Goal: Information Seeking & Learning: Find specific fact

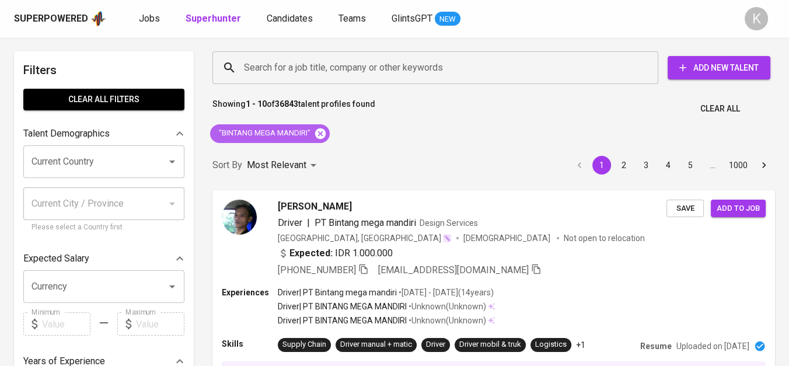
click at [316, 132] on icon at bounding box center [320, 133] width 11 height 11
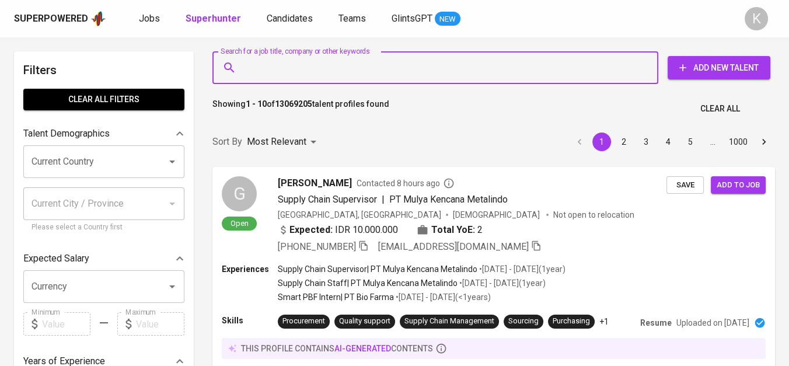
click at [353, 71] on input "Search for a job title, company or other keywords" at bounding box center [438, 68] width 395 height 22
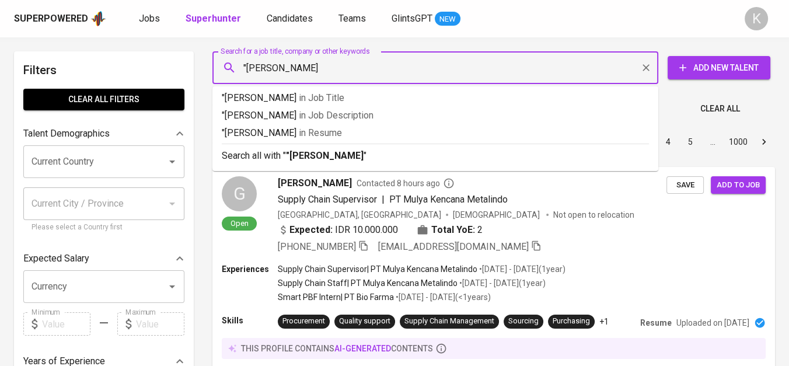
type input ""[PERSON_NAME]""
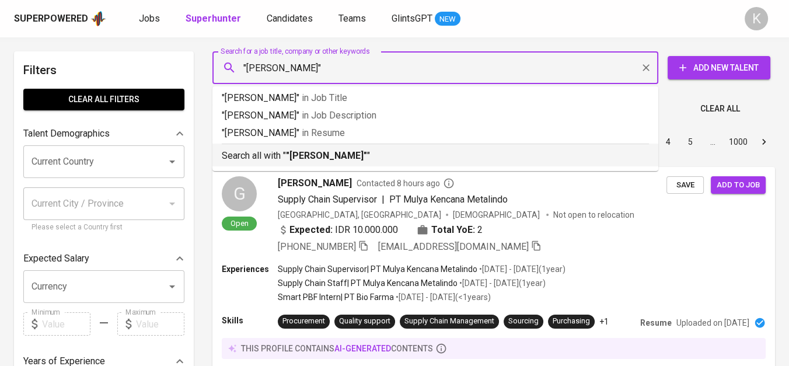
click at [337, 155] on b ""[PERSON_NAME]"" at bounding box center [326, 155] width 81 height 11
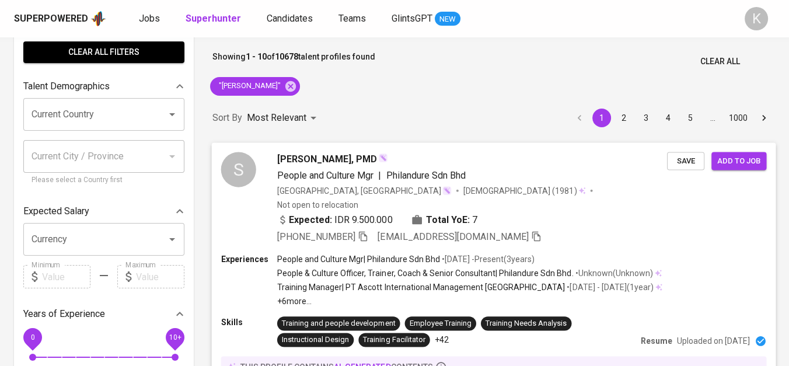
scroll to position [65, 0]
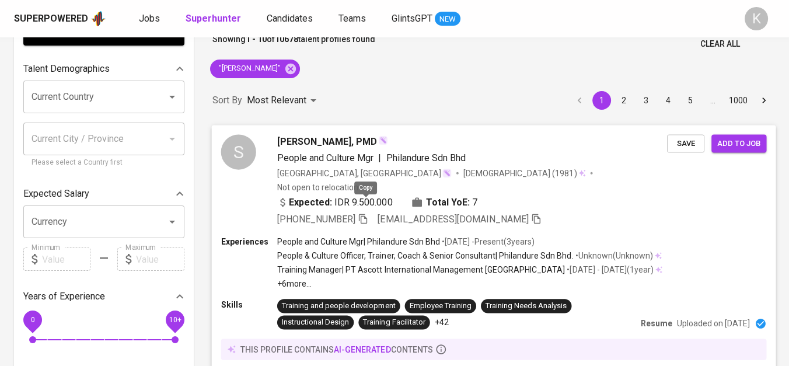
click at [364, 214] on icon "button" at bounding box center [363, 219] width 8 height 10
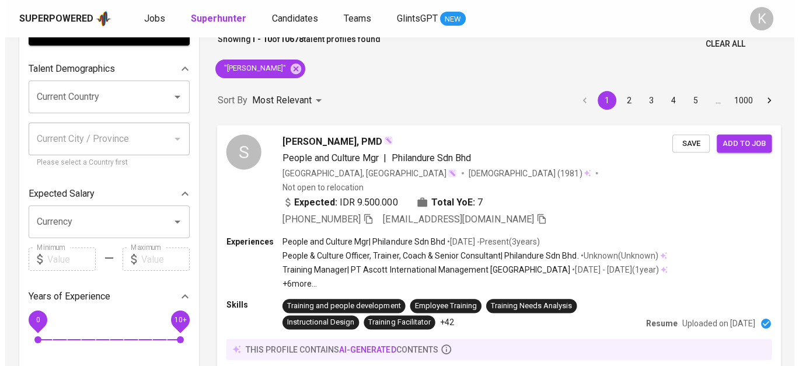
scroll to position [0, 0]
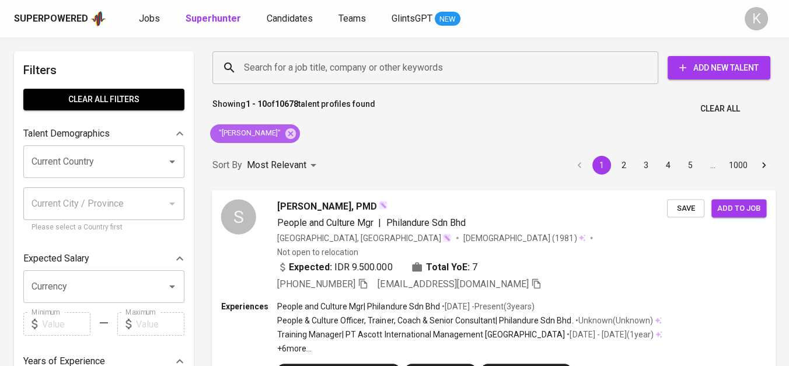
drag, startPoint x: 272, startPoint y: 129, endPoint x: 339, endPoint y: 84, distance: 80.8
click at [286, 128] on icon at bounding box center [291, 133] width 11 height 11
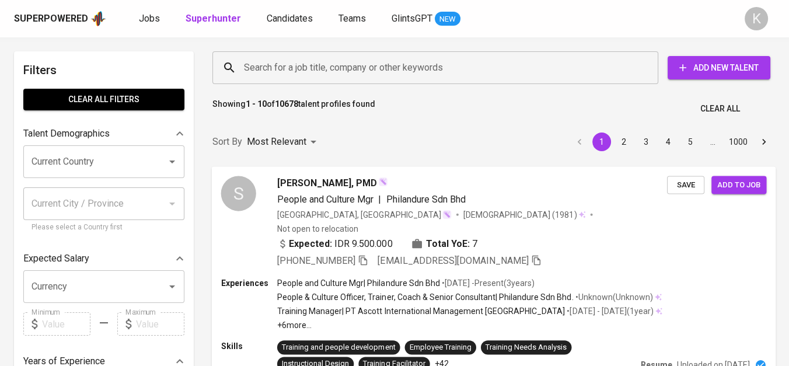
click at [349, 67] on input "Search for a job title, company or other keywords" at bounding box center [438, 68] width 395 height 22
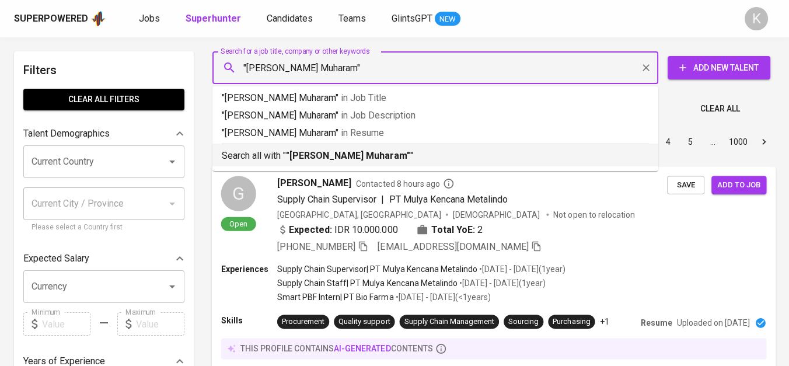
type input ""[PERSON_NAME] Muharam""
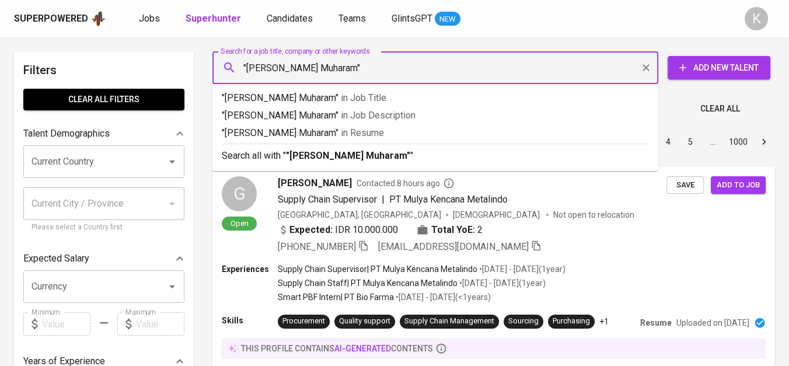
click at [411, 71] on input ""[PERSON_NAME] Muharam"" at bounding box center [438, 68] width 395 height 22
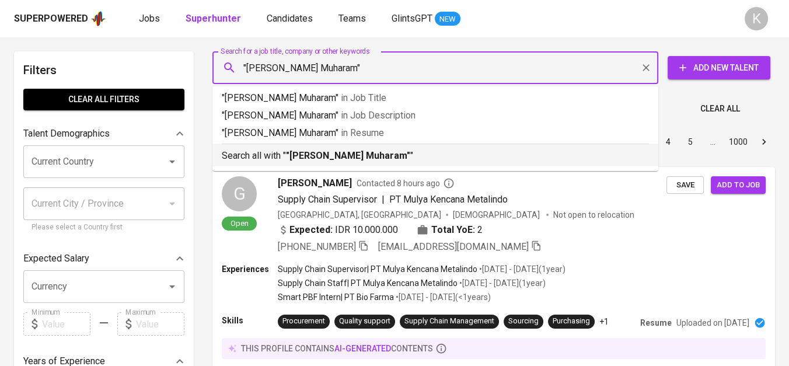
click at [316, 150] on b ""[PERSON_NAME] Muharam"" at bounding box center [348, 155] width 124 height 11
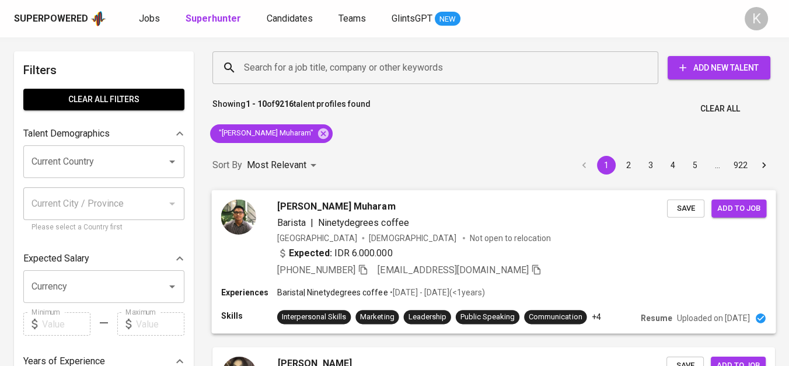
click at [230, 220] on img at bounding box center [238, 216] width 35 height 35
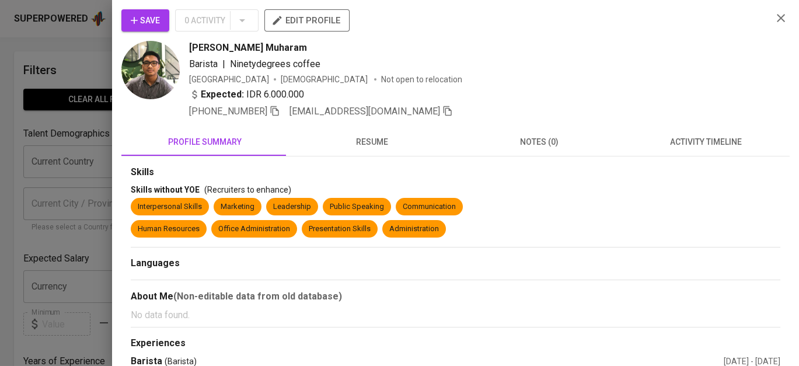
scroll to position [125, 0]
click at [279, 111] on icon "button" at bounding box center [275, 111] width 11 height 11
click at [279, 110] on icon "button" at bounding box center [275, 111] width 11 height 11
click at [77, 116] on div at bounding box center [399, 183] width 799 height 366
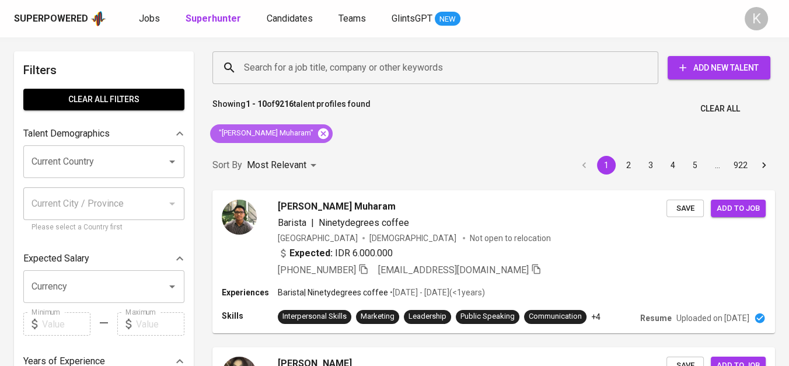
click at [318, 130] on icon at bounding box center [323, 133] width 11 height 11
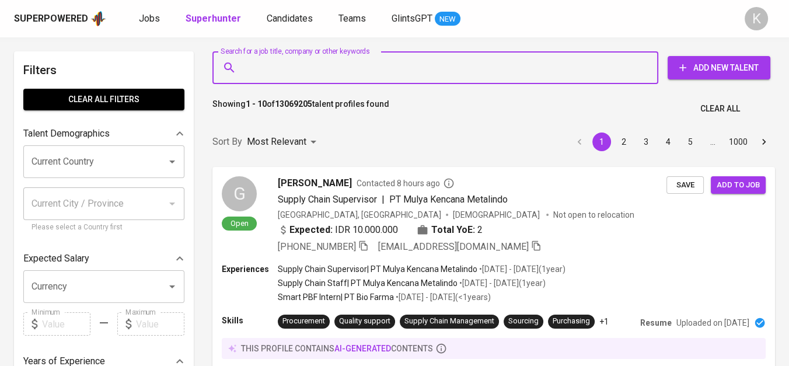
click at [309, 70] on input "Search for a job title, company or other keywords" at bounding box center [438, 68] width 395 height 22
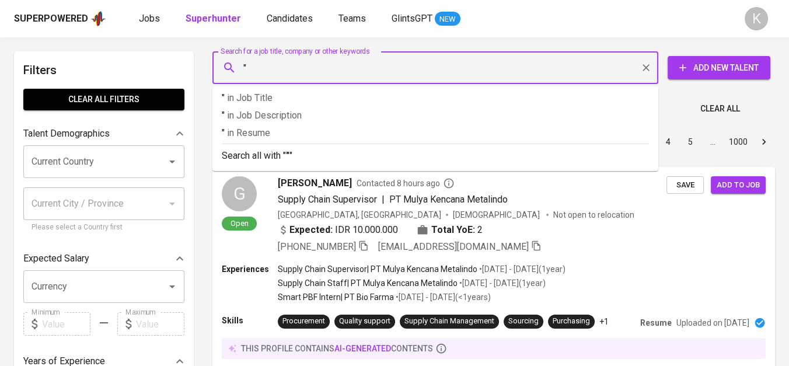
paste input "Astra Credit Companies Cirebon"
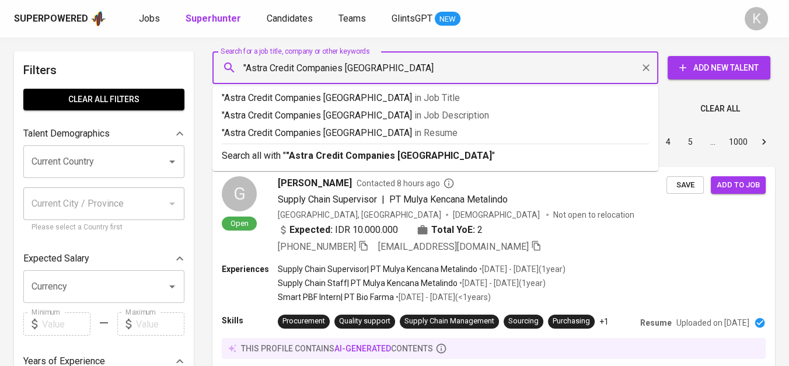
type input ""Astra Credit Companies Cirebon""
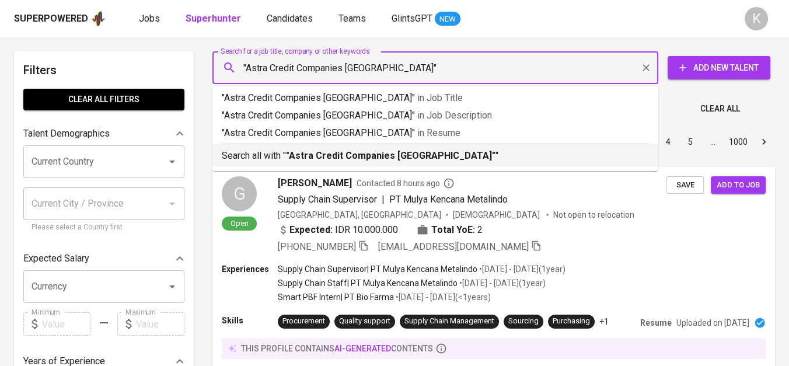
click at [350, 164] on li "Search all with " "Astra Credit Companies Cirebon" "" at bounding box center [436, 155] width 446 height 23
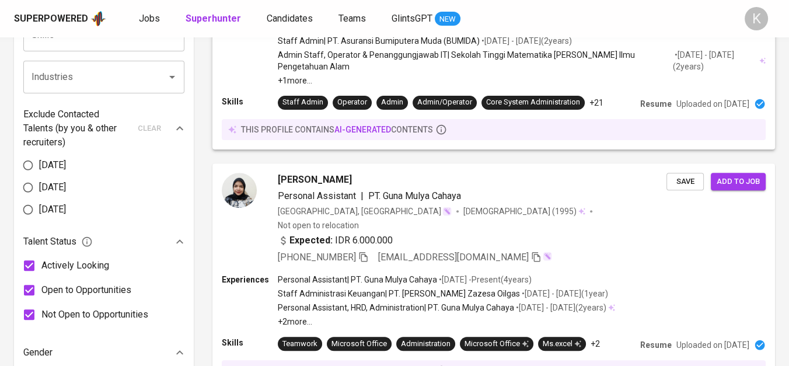
scroll to position [664, 0]
